Goal: Task Accomplishment & Management: Use online tool/utility

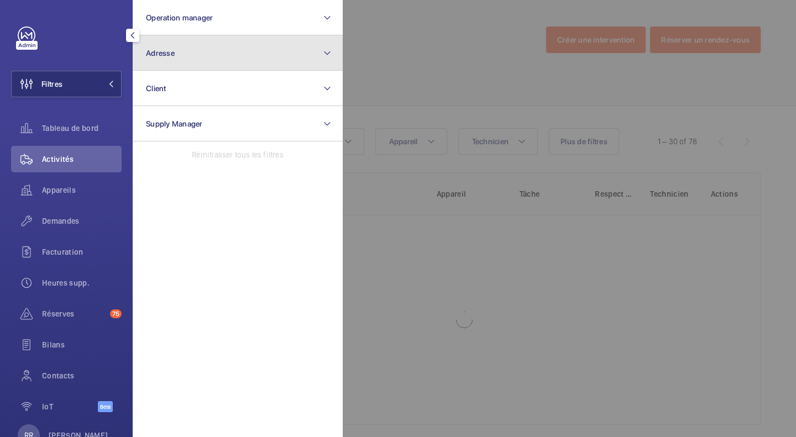
click at [194, 54] on button "Adresse" at bounding box center [238, 52] width 210 height 35
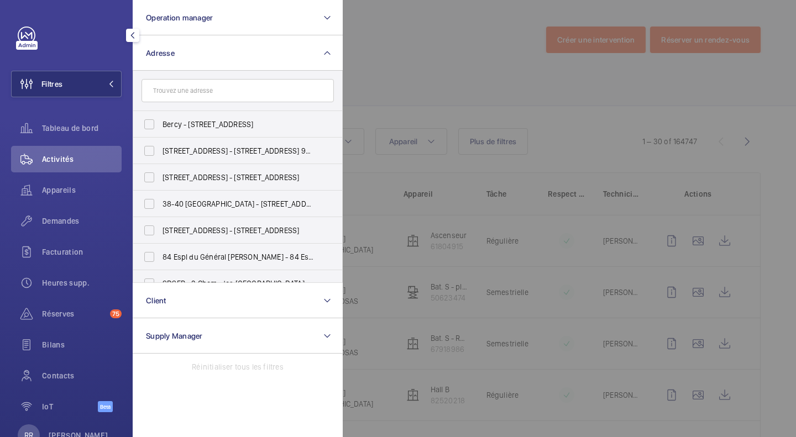
click at [187, 96] on input "text" at bounding box center [238, 90] width 192 height 23
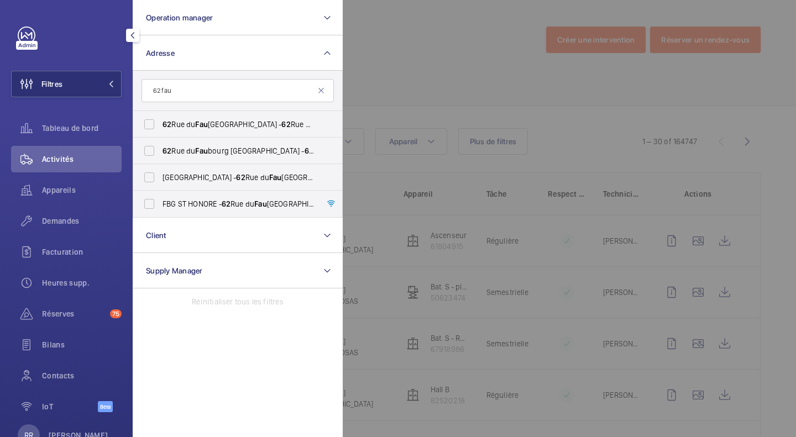
type input "62 fau"
click at [151, 120] on label "[STREET_ADDRESS]" at bounding box center [229, 124] width 192 height 27
click at [151, 120] on input "[STREET_ADDRESS]" at bounding box center [149, 124] width 22 height 22
checkbox input "true"
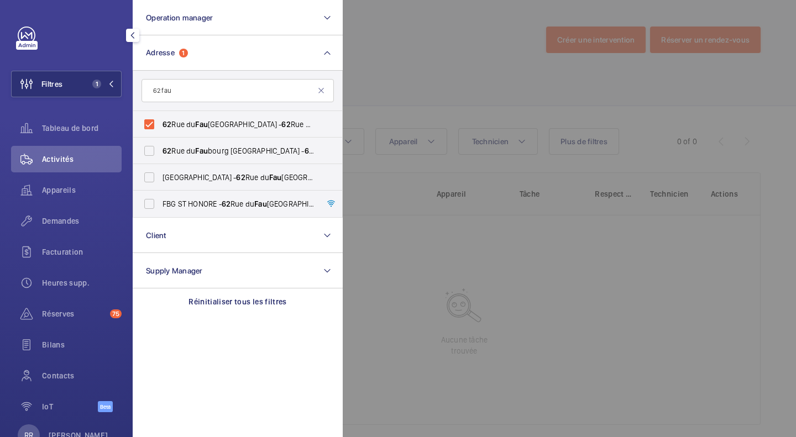
click at [151, 145] on label "[STREET_ADDRESS] - [STREET_ADDRESS]" at bounding box center [229, 151] width 192 height 27
click at [151, 145] on input "[STREET_ADDRESS] - [STREET_ADDRESS]" at bounding box center [149, 151] width 22 height 22
checkbox input "true"
click at [151, 206] on label "FBG ST HONORE - [STREET_ADDRESS]" at bounding box center [229, 204] width 192 height 27
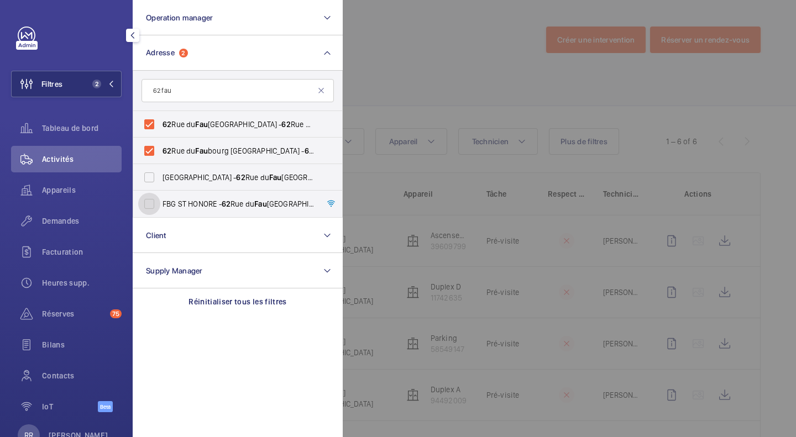
click at [151, 206] on input "FBG ST HONORE - [STREET_ADDRESS]" at bounding box center [149, 204] width 22 height 22
checkbox input "true"
click at [410, 11] on div at bounding box center [741, 218] width 796 height 437
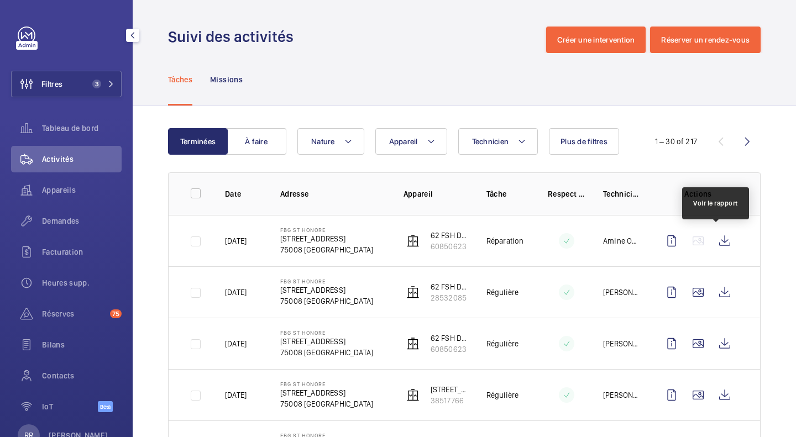
click at [716, 242] on wm-front-icon-button at bounding box center [724, 241] width 27 height 27
